Goal: Task Accomplishment & Management: Use online tool/utility

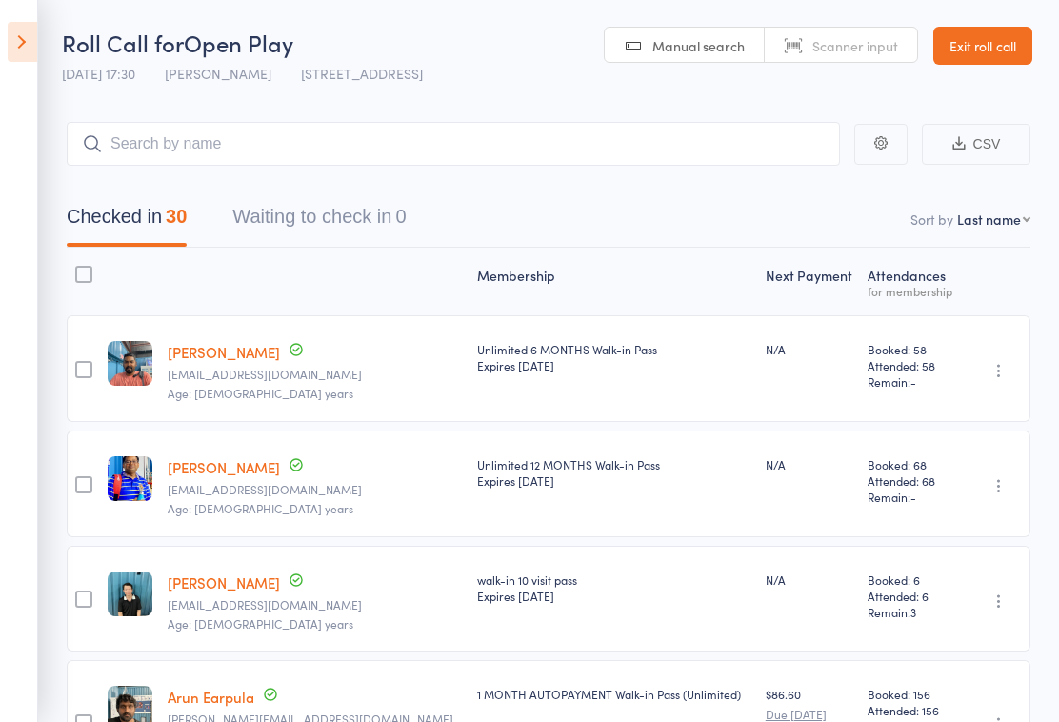
click at [665, 216] on nav "Checked in 30 Waiting to check in 0" at bounding box center [548, 221] width 1009 height 50
click at [328, 224] on button "Waiting to check in 0" at bounding box center [318, 221] width 173 height 50
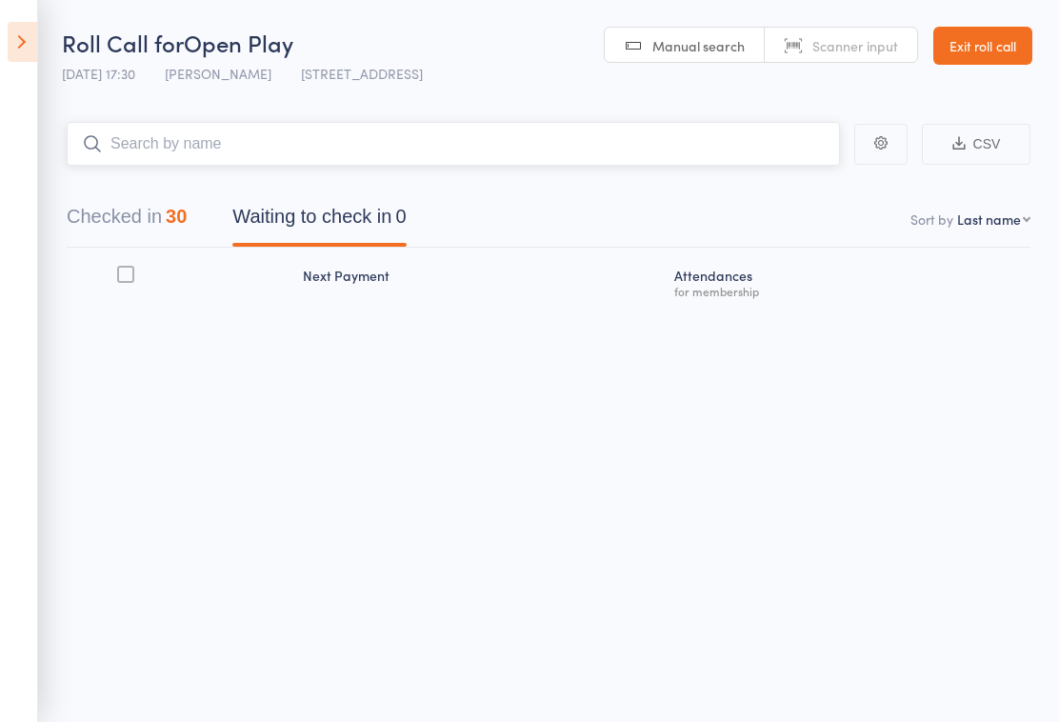
click at [660, 143] on input "search" at bounding box center [453, 144] width 773 height 44
click at [168, 230] on button "Checked in 30" at bounding box center [127, 221] width 120 height 50
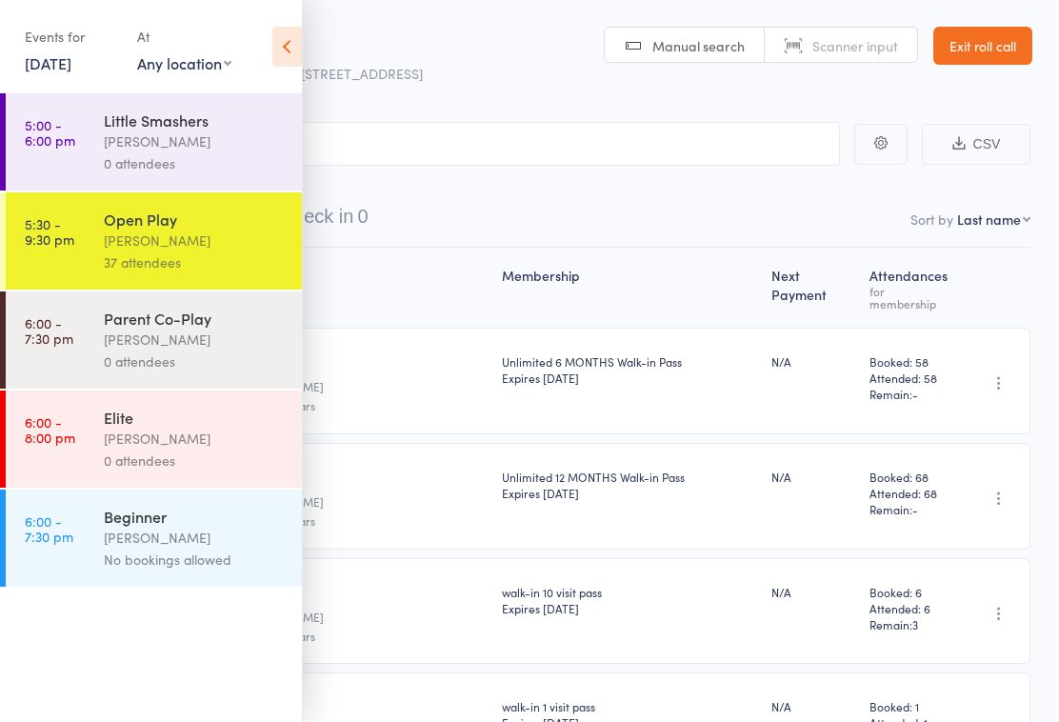
click at [553, 152] on input "search" at bounding box center [434, 144] width 811 height 44
click at [515, 162] on input "search" at bounding box center [434, 144] width 811 height 44
click at [458, 140] on input "search" at bounding box center [434, 144] width 811 height 44
click at [296, 54] on icon at bounding box center [287, 47] width 30 height 40
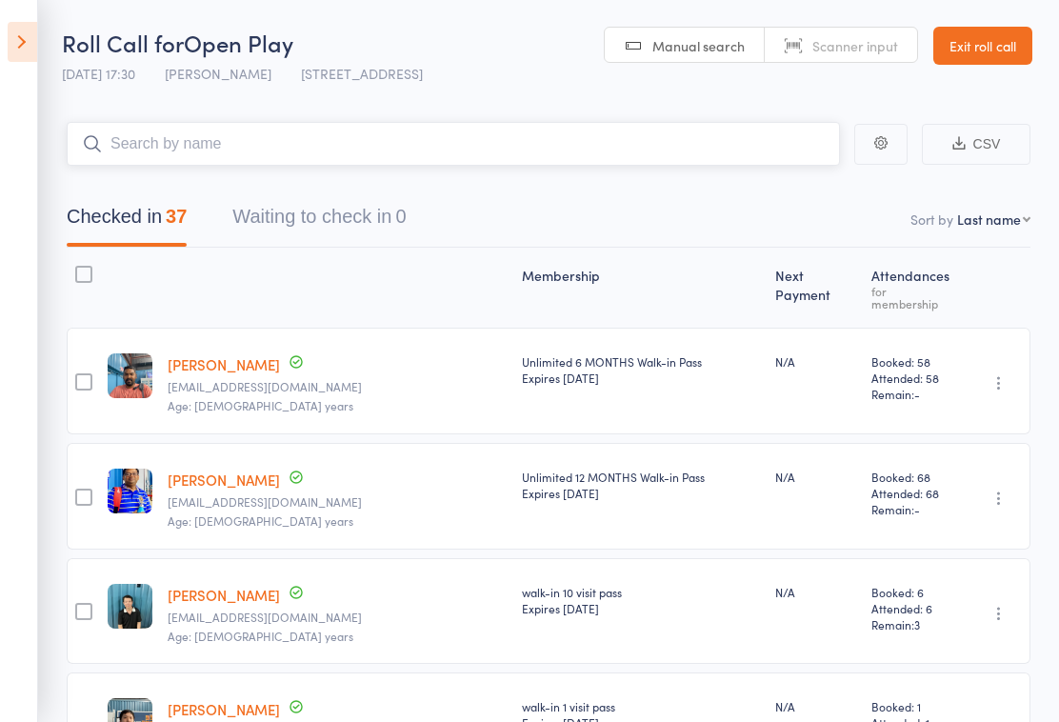
click at [358, 131] on input "search" at bounding box center [453, 144] width 773 height 44
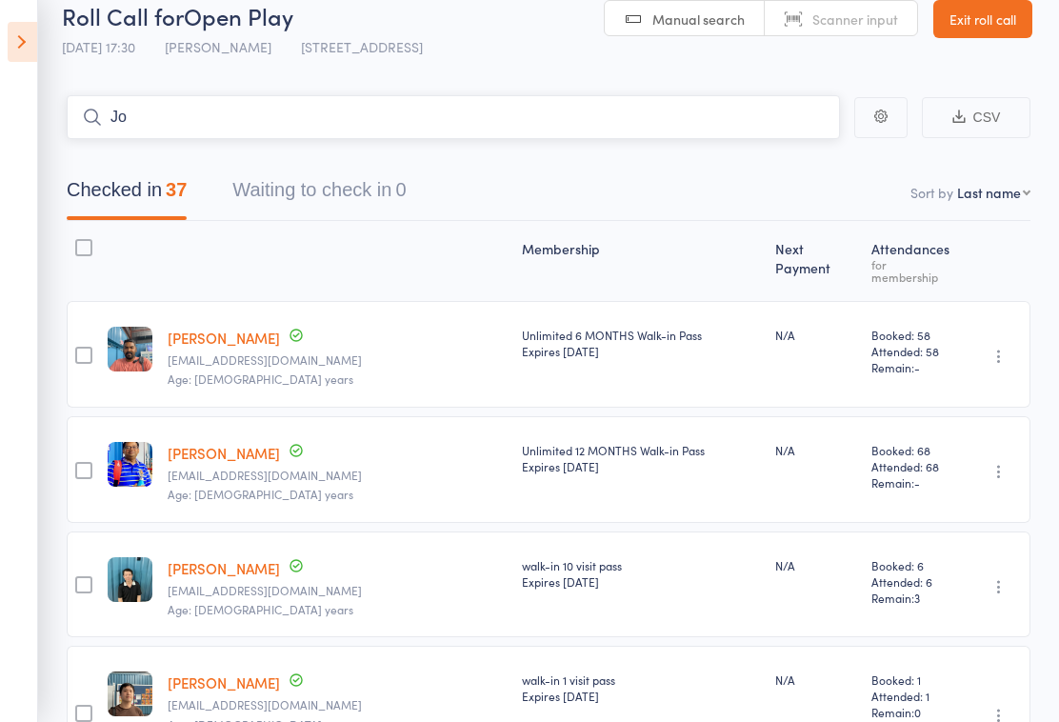
click at [684, 118] on input "Jo" at bounding box center [453, 117] width 773 height 44
type input "J"
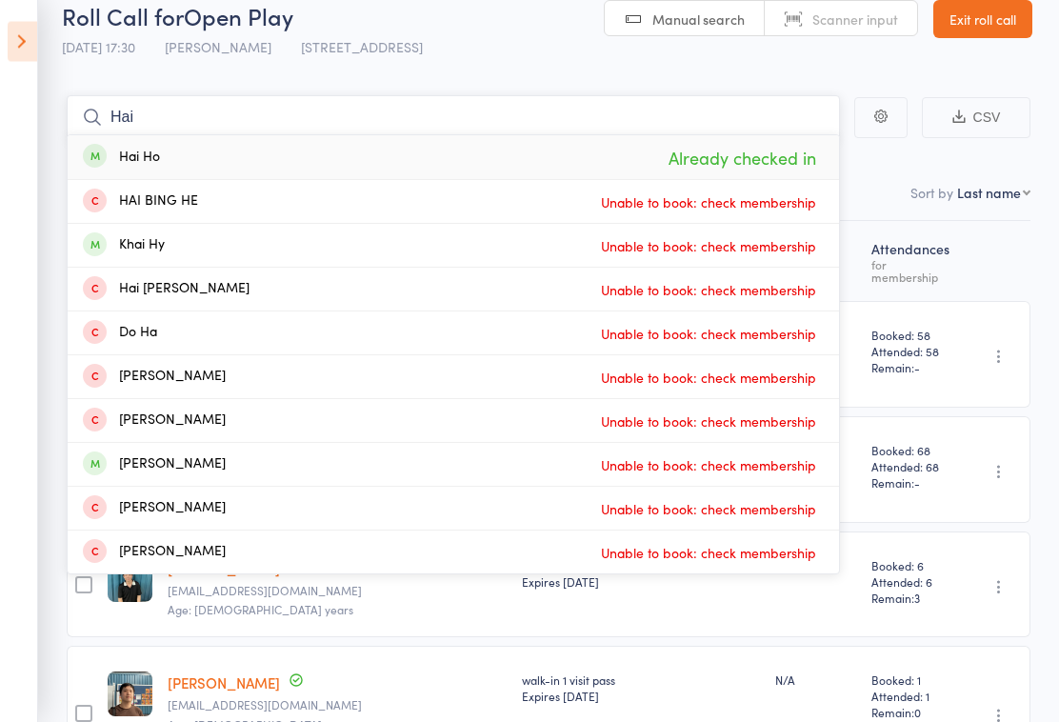
click at [909, 184] on nav "Checked in 37 Waiting to check in 0" at bounding box center [548, 195] width 1009 height 50
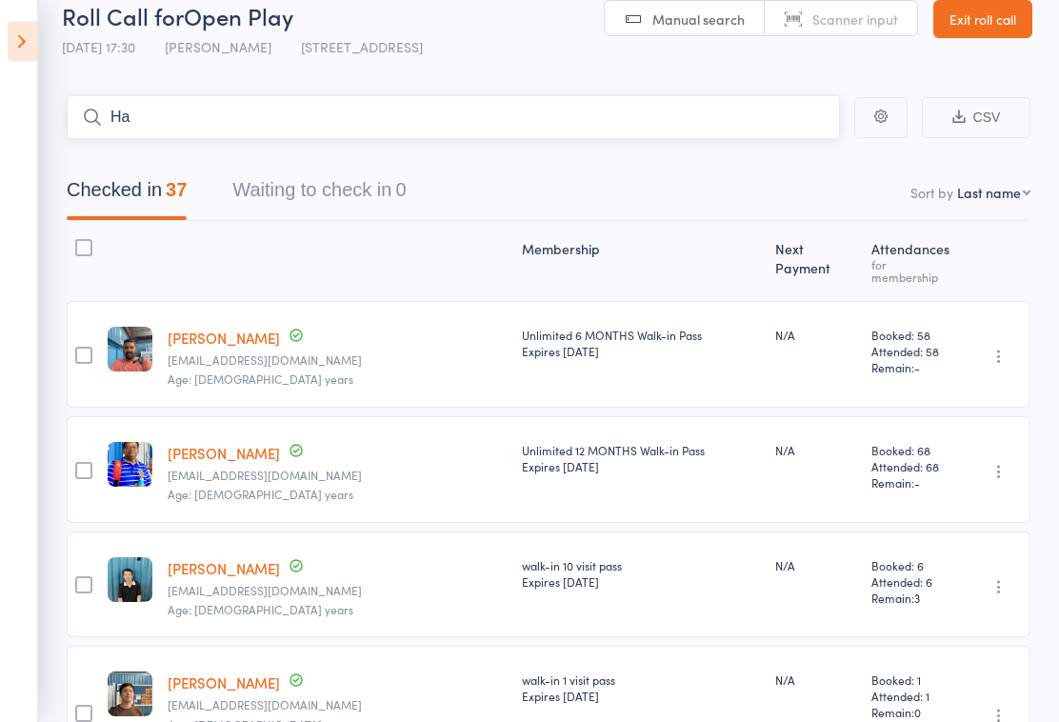
type input "H"
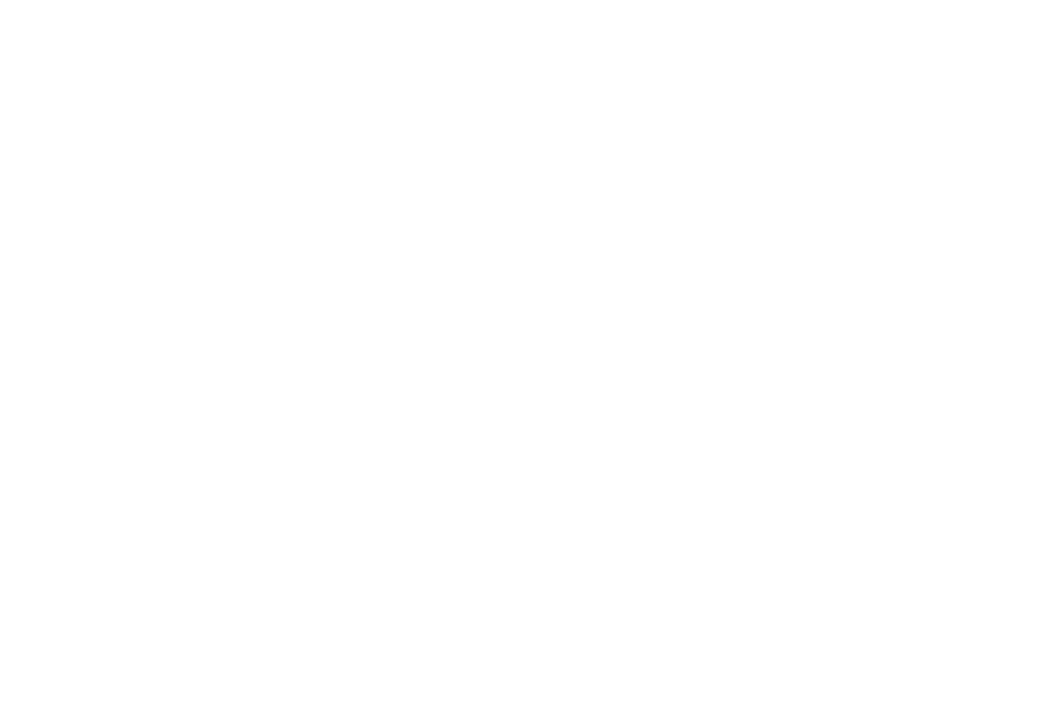
scroll to position [626, 0]
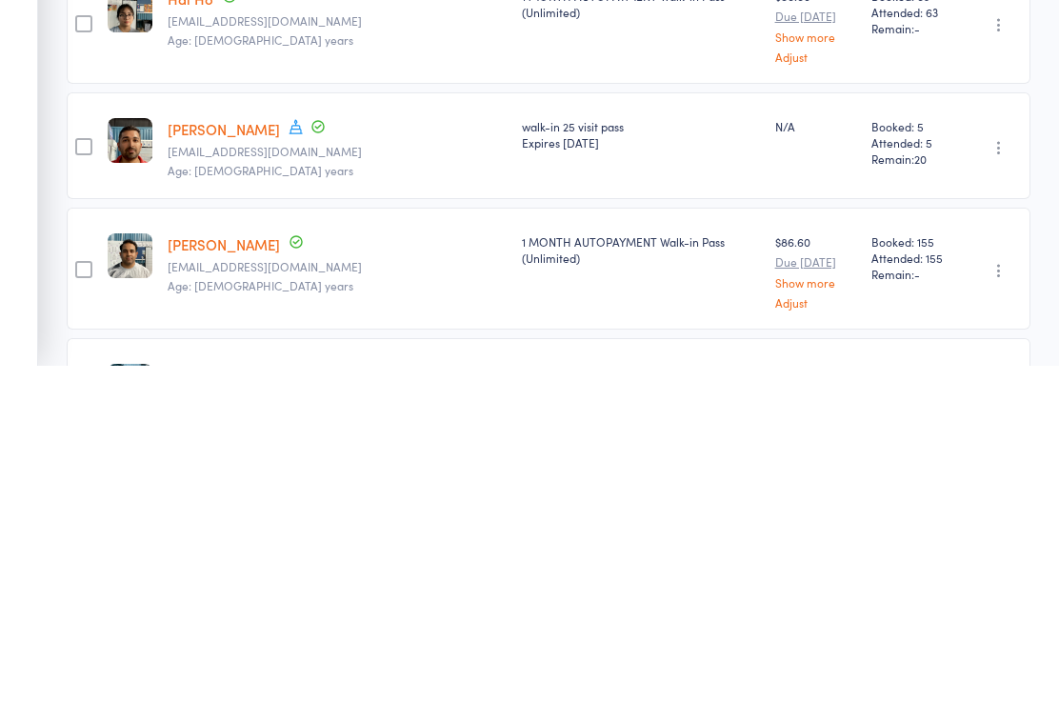
type input "Quang"
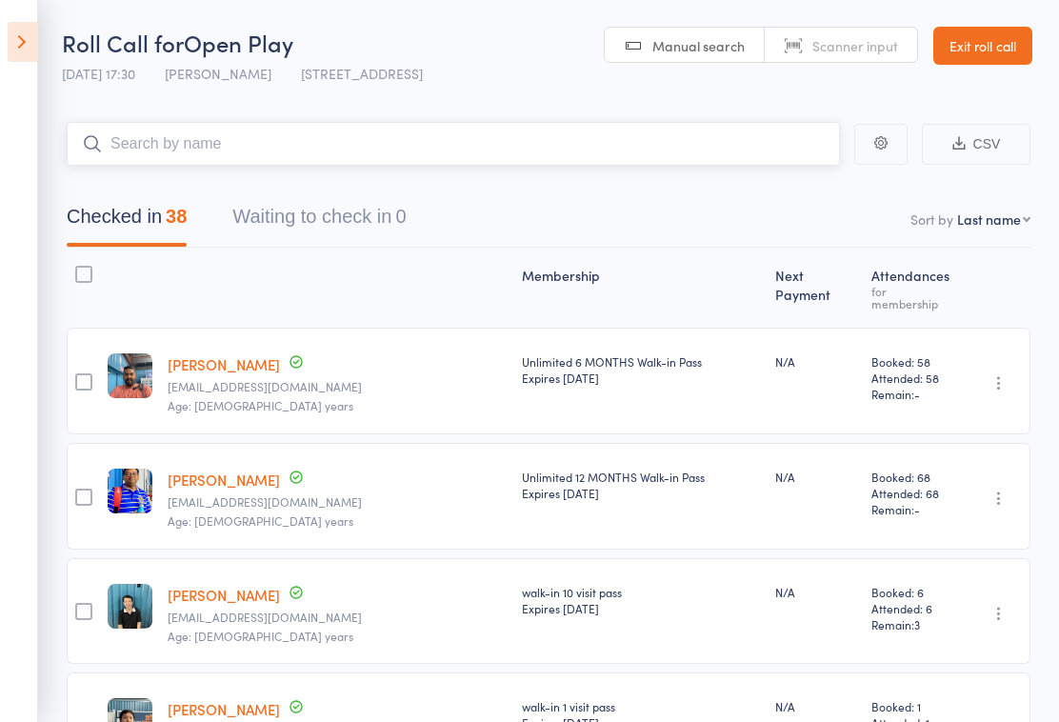
click at [273, 131] on input "search" at bounding box center [453, 144] width 773 height 44
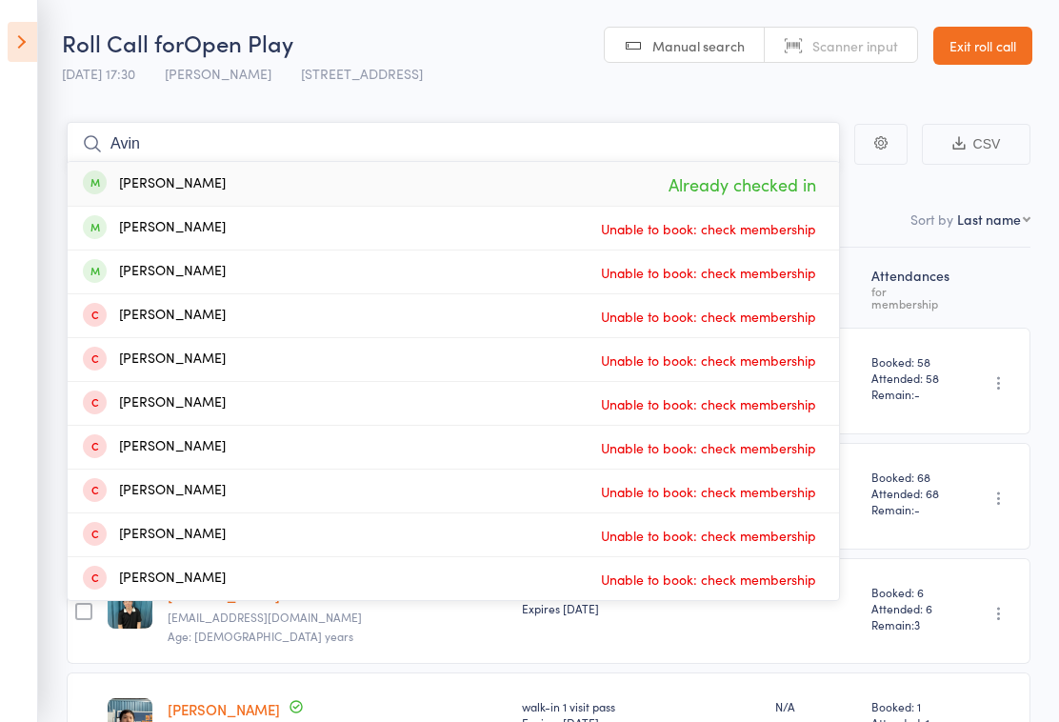
type input "Avin"
click at [321, 186] on div "Avinash James Already checked in" at bounding box center [453, 184] width 771 height 44
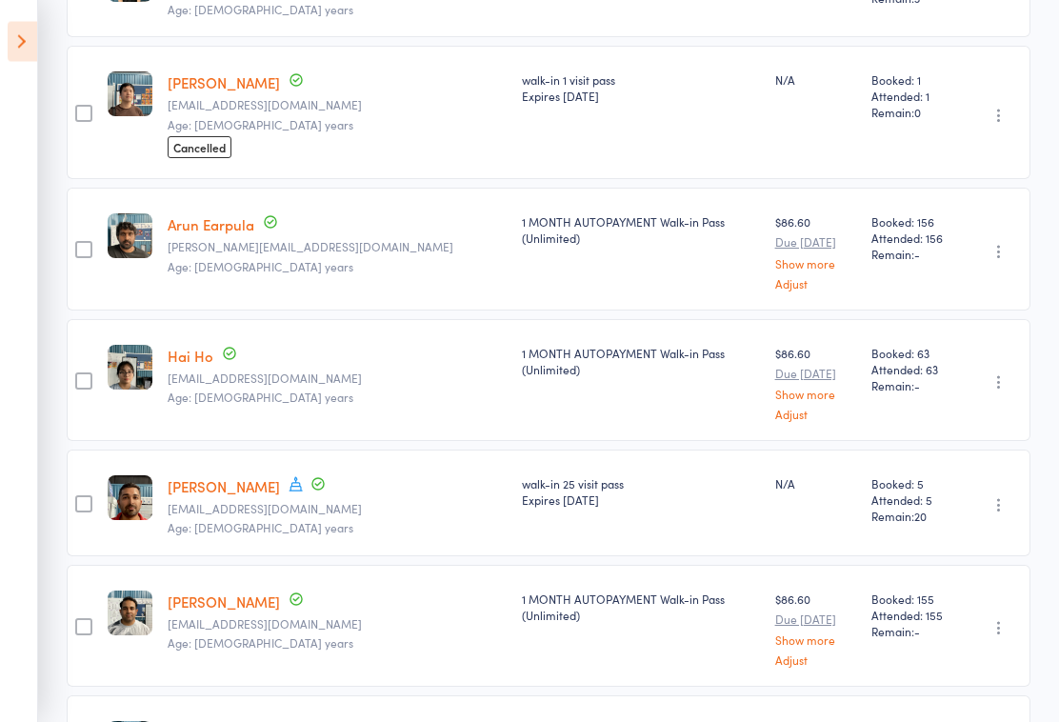
scroll to position [636, 0]
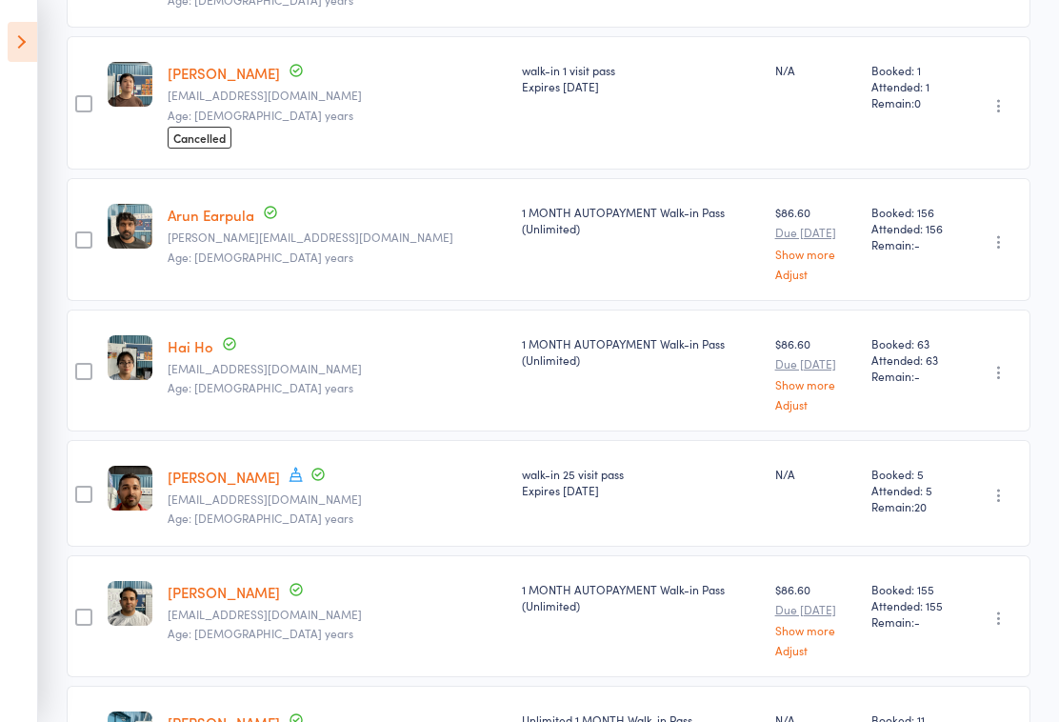
click at [0, 0] on div "edit" at bounding box center [0, 0] width 0 height 0
